Goal: Task Accomplishment & Management: Manage account settings

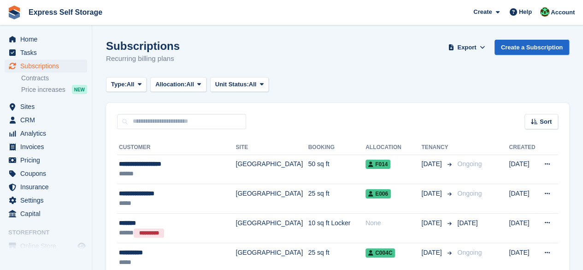
click at [5, 29] on aside "Home Tasks Subscriptions Subscriptions Subscriptions Contracts Price increases …" at bounding box center [46, 137] width 92 height 224
click at [53, 40] on span "Home" at bounding box center [47, 39] width 55 height 13
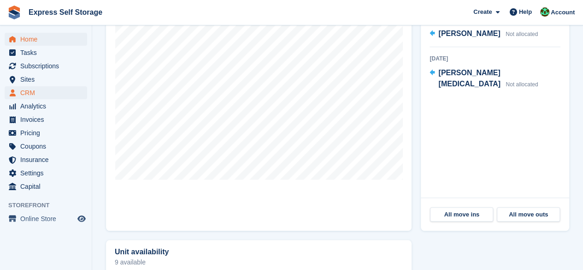
scroll to position [320, 0]
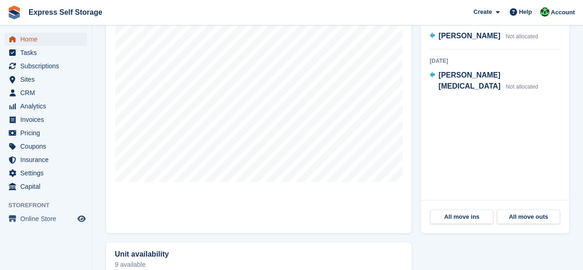
click at [35, 39] on span "Home" at bounding box center [47, 39] width 55 height 13
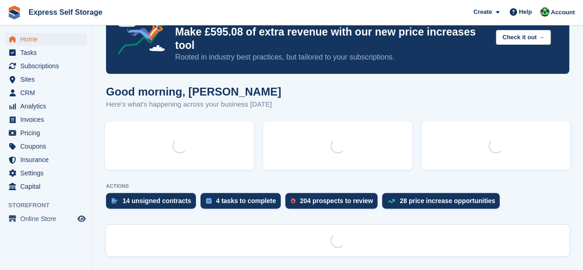
scroll to position [0, 0]
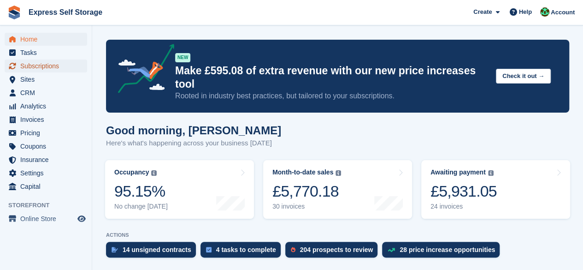
click at [56, 64] on span "Subscriptions" at bounding box center [47, 65] width 55 height 13
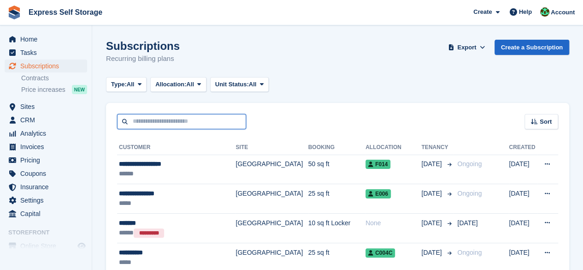
click at [207, 121] on input "text" at bounding box center [181, 121] width 129 height 15
paste input "**********"
type input "**********"
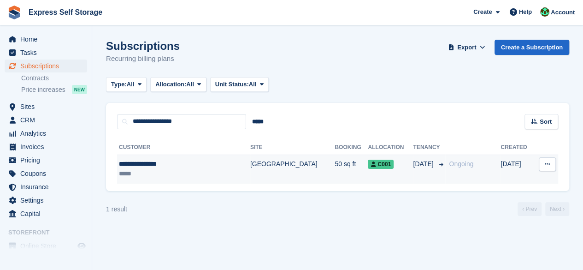
click at [221, 169] on div "*****" at bounding box center [171, 174] width 104 height 10
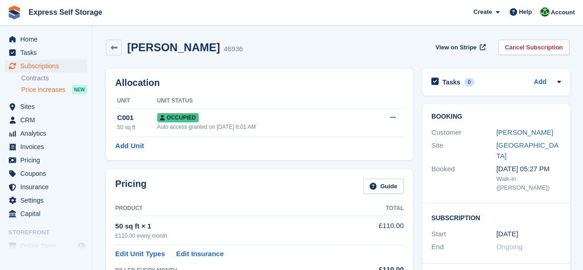
click at [38, 88] on span "Price increases" at bounding box center [43, 89] width 44 height 9
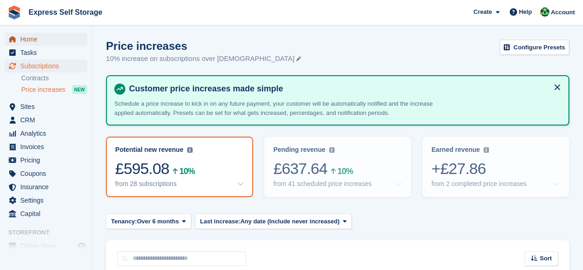
click at [55, 39] on span "Home" at bounding box center [47, 39] width 55 height 13
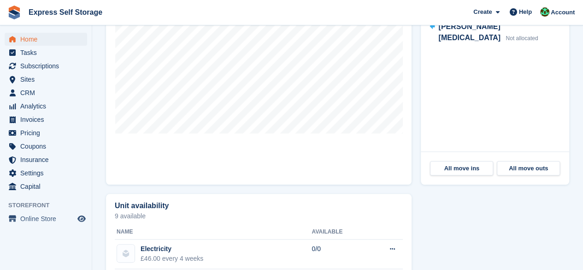
scroll to position [231, 0]
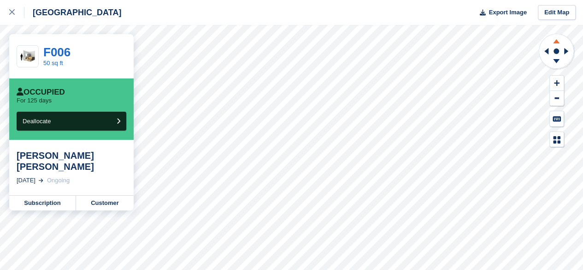
click at [556, 41] on icon at bounding box center [556, 41] width 6 height 4
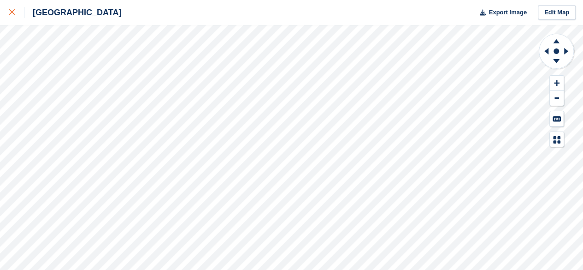
click at [16, 11] on div at bounding box center [16, 12] width 15 height 11
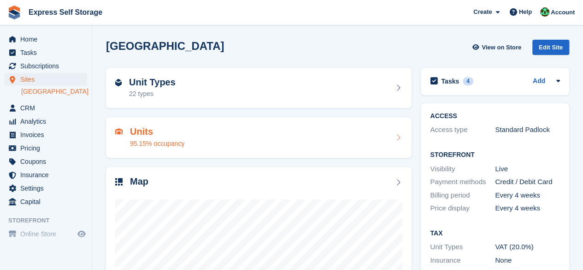
scroll to position [123, 0]
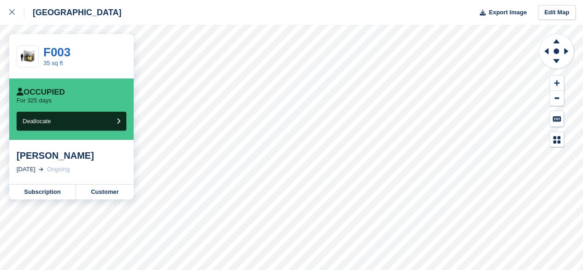
click at [108, 178] on div "[PERSON_NAME] [DATE] Ongoing" at bounding box center [71, 162] width 124 height 44
click at [108, 187] on link "Customer" at bounding box center [105, 191] width 58 height 15
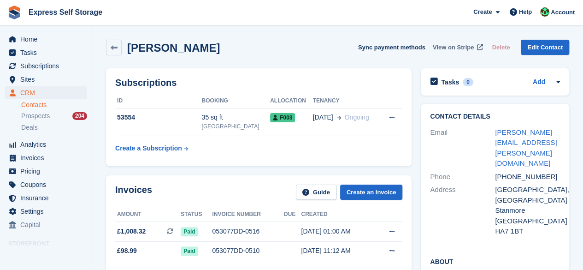
click at [465, 45] on span "View on Stripe" at bounding box center [453, 47] width 41 height 9
drag, startPoint x: 535, startPoint y: 144, endPoint x: 494, endPoint y: 136, distance: 41.9
click at [494, 136] on div "Email [PERSON_NAME][EMAIL_ADDRESS][PERSON_NAME][DOMAIN_NAME]" at bounding box center [495, 148] width 130 height 44
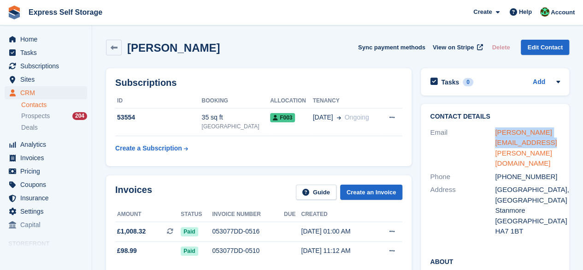
copy div "[PERSON_NAME][EMAIL_ADDRESS][PERSON_NAME][DOMAIN_NAME]"
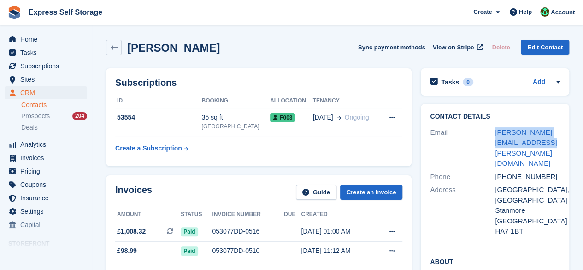
scroll to position [46, 0]
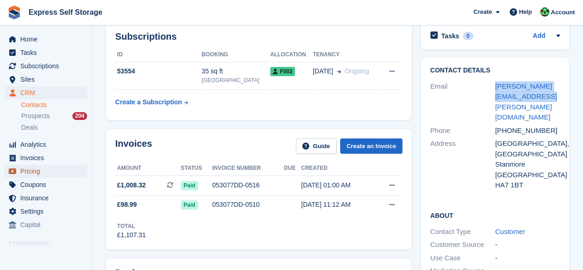
click at [44, 173] on span "Pricing" at bounding box center [47, 171] width 55 height 13
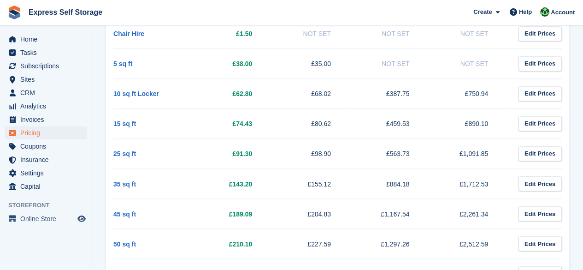
scroll to position [692, 0]
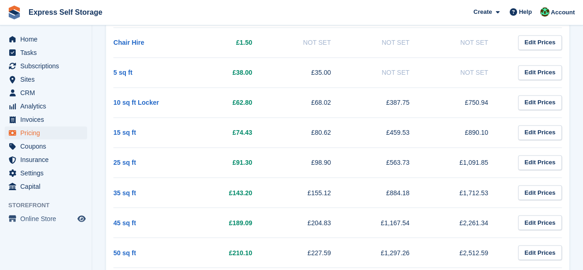
drag, startPoint x: 276, startPoint y: 189, endPoint x: 207, endPoint y: 192, distance: 68.8
click at [207, 192] on tr "35 sq ft £143.20 £155.12 £884.18 £1,712.53 Edit Prices" at bounding box center [337, 192] width 449 height 30
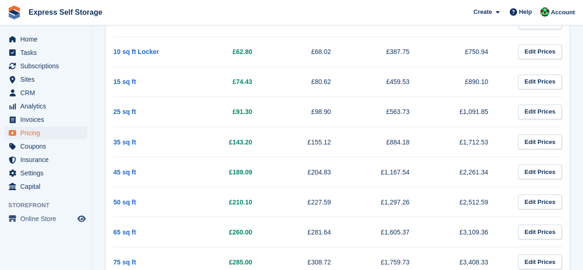
scroll to position [784, 0]
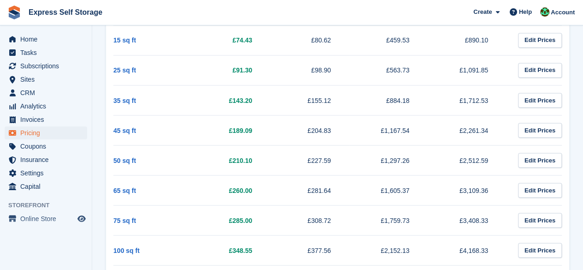
drag, startPoint x: 491, startPoint y: 94, endPoint x: 464, endPoint y: 101, distance: 28.5
click at [464, 101] on td "£1,712.53" at bounding box center [467, 100] width 79 height 30
copy td "1,712.53"
click at [294, 106] on td "£155.12" at bounding box center [310, 100] width 79 height 30
click at [240, 101] on td "£143.20" at bounding box center [231, 100] width 79 height 30
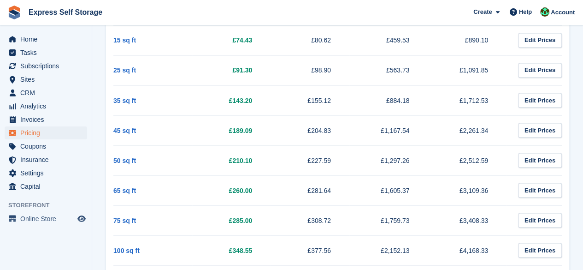
click at [194, 96] on td "£143.20" at bounding box center [231, 100] width 79 height 30
click at [148, 97] on td "35 sq ft" at bounding box center [152, 100] width 79 height 30
click at [266, 93] on td "£143.20" at bounding box center [231, 100] width 79 height 30
